Goal: Find specific page/section: Find specific page/section

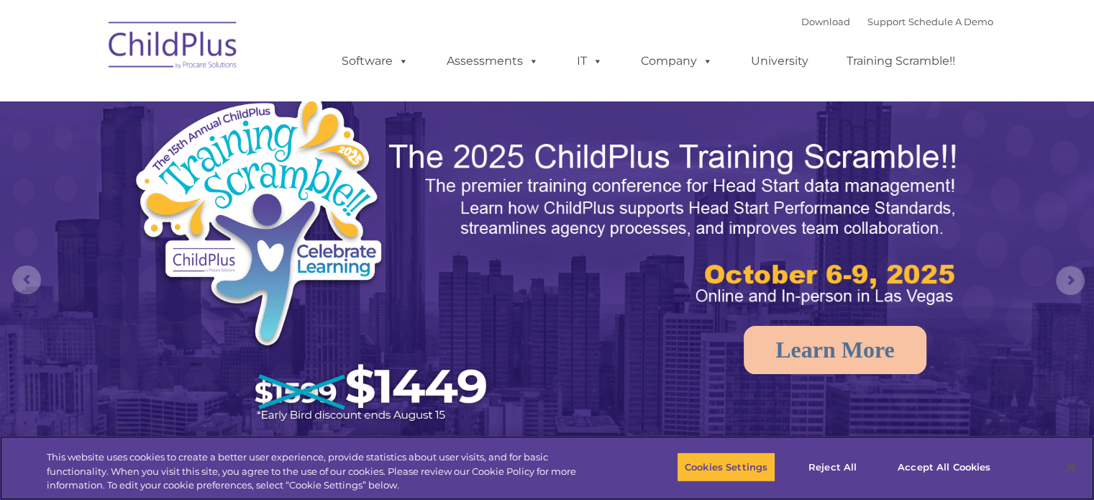
select select "MEDIUM"
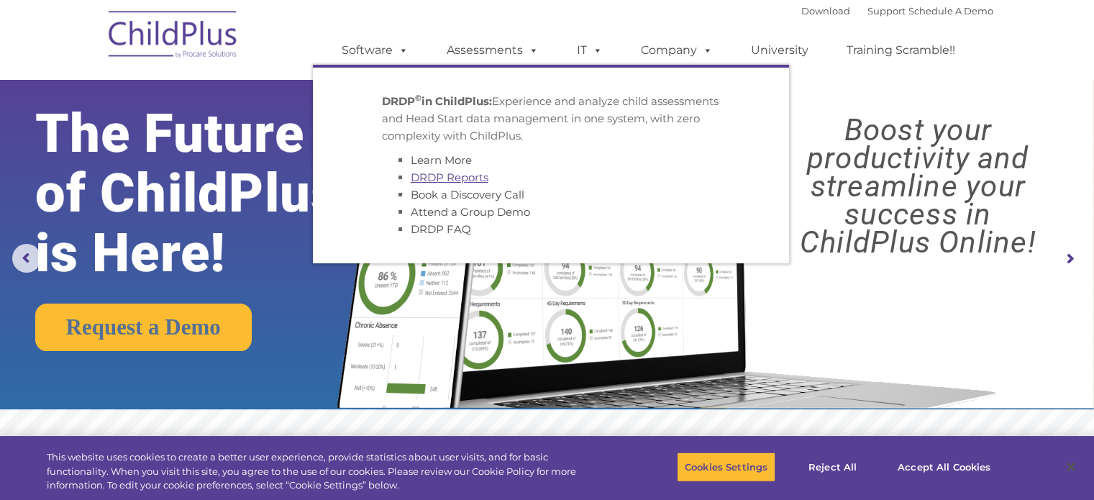
click at [466, 177] on link "DRDP Reports" at bounding box center [450, 177] width 78 height 14
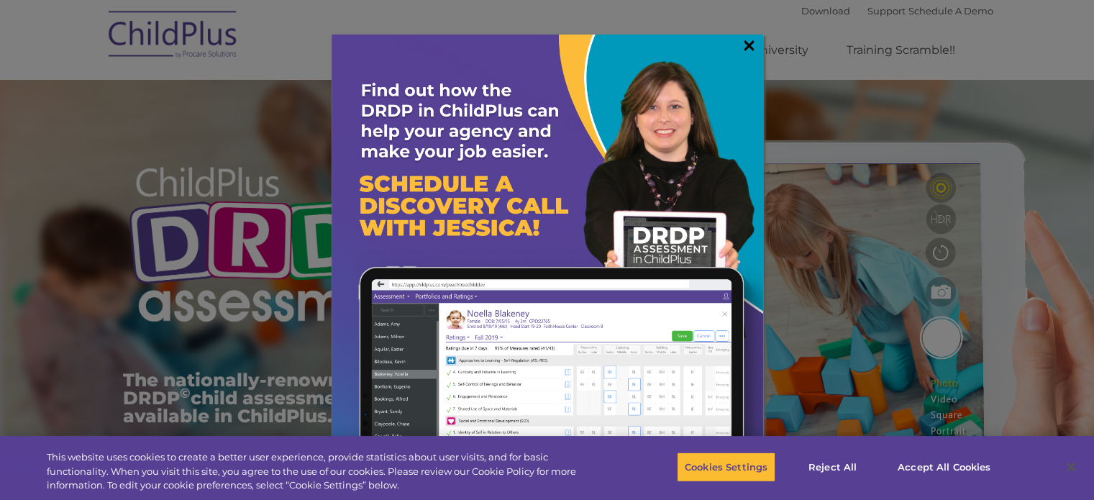
click at [748, 48] on link "×" at bounding box center [749, 45] width 17 height 14
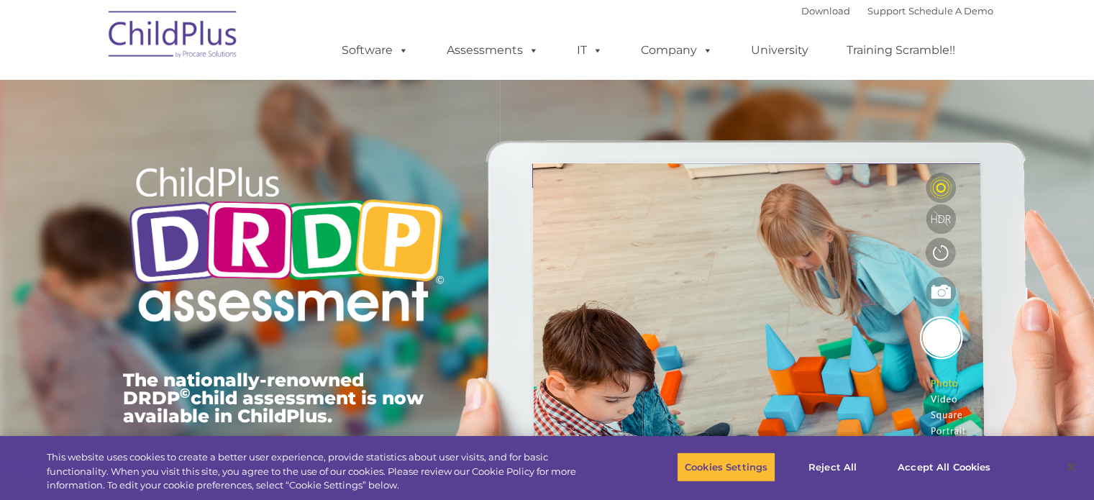
click at [193, 35] on img at bounding box center [173, 37] width 144 height 72
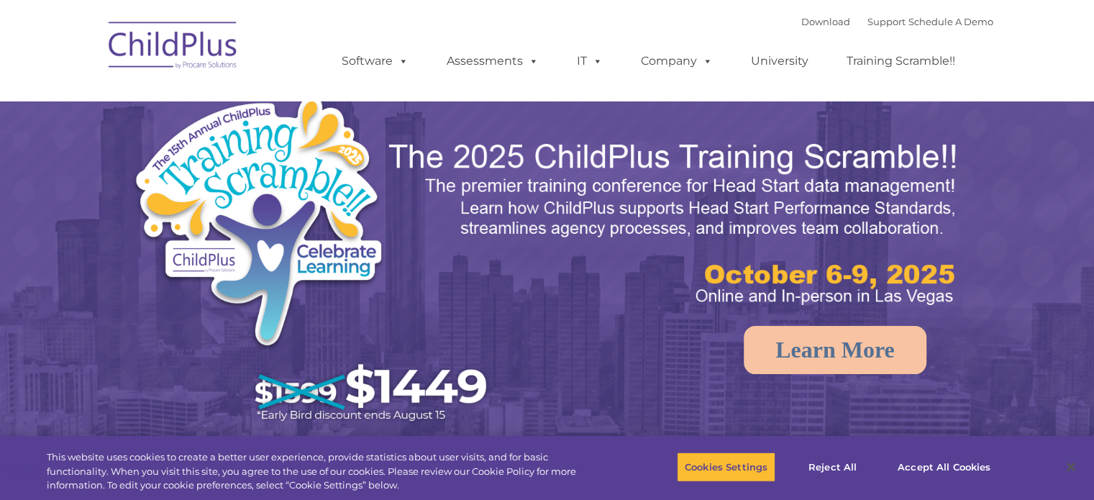
select select "MEDIUM"
